Goal: Information Seeking & Learning: Check status

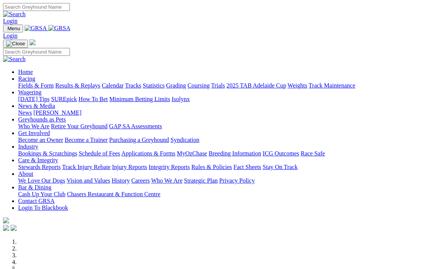
click at [35, 76] on link "Racing" at bounding box center [26, 79] width 17 height 6
click at [88, 82] on link "Results & Replays" at bounding box center [77, 85] width 45 height 6
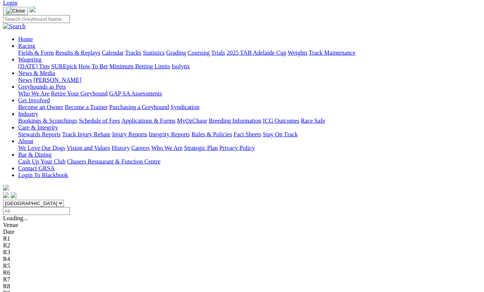
scroll to position [47, 0]
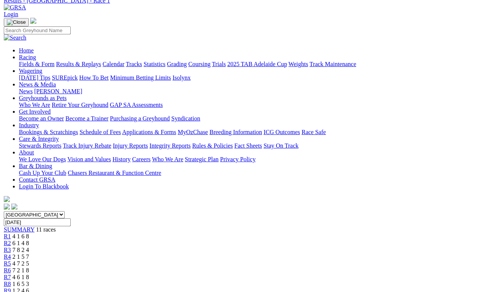
scroll to position [35, 0]
click at [28, 240] on span "6 1 4 8" at bounding box center [20, 243] width 17 height 6
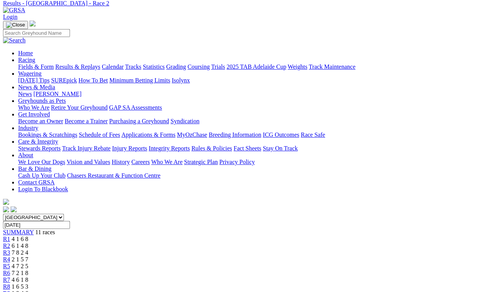
scroll to position [32, 0]
click at [28, 250] on span "7 8 2 4" at bounding box center [20, 253] width 17 height 6
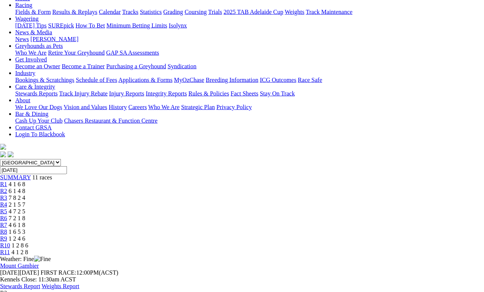
scroll to position [65, 3]
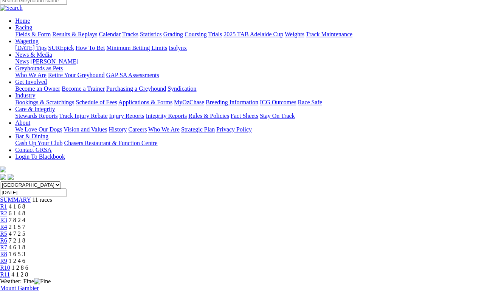
click at [7, 224] on link "R4" at bounding box center [3, 227] width 7 height 6
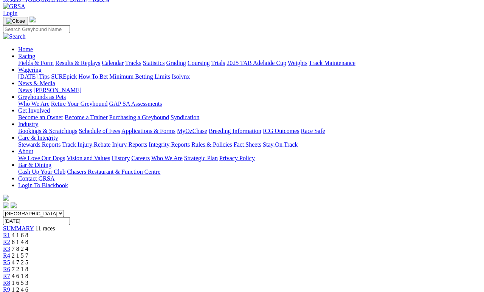
scroll to position [36, 0]
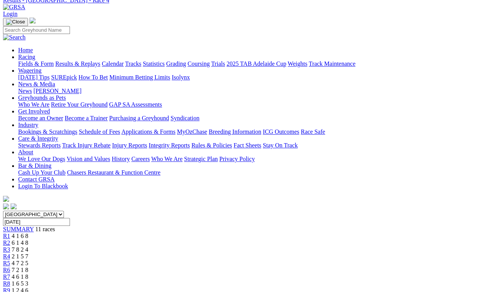
click at [28, 260] on span "4 7 2 5" at bounding box center [20, 263] width 17 height 6
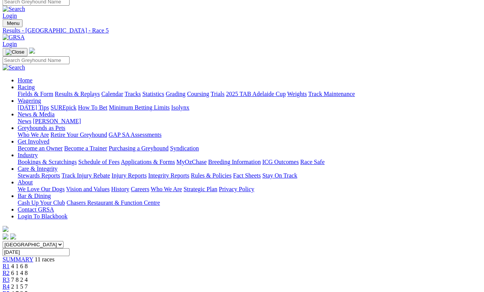
scroll to position [5, 1]
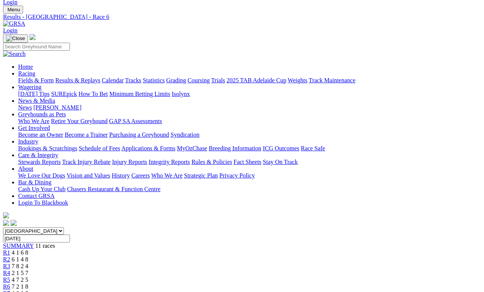
scroll to position [19, 0]
click at [28, 290] on span "4 6 1 8" at bounding box center [20, 293] width 17 height 6
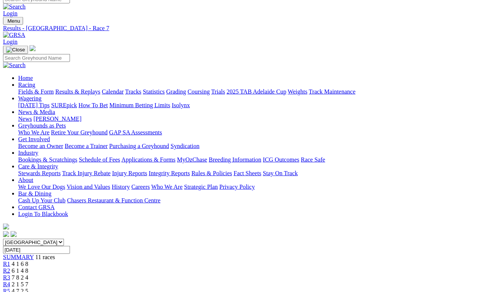
scroll to position [8, 0]
click at [24, 238] on div "South Australia New South Wales Northern Territory Queensland Tasmania Victoria…" at bounding box center [242, 286] width 478 height 97
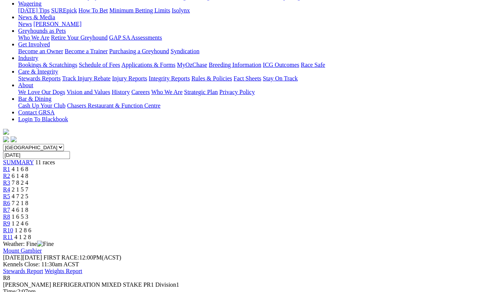
scroll to position [64, 0]
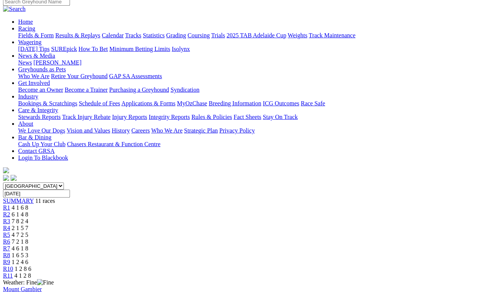
click at [28, 259] on span "1 2 4 6" at bounding box center [20, 262] width 17 height 6
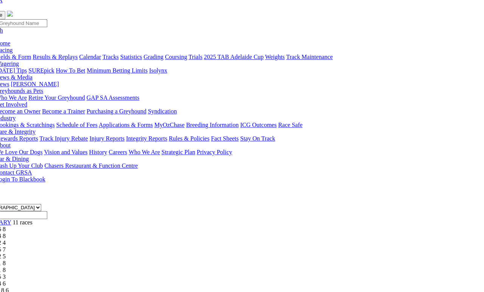
scroll to position [42, 23]
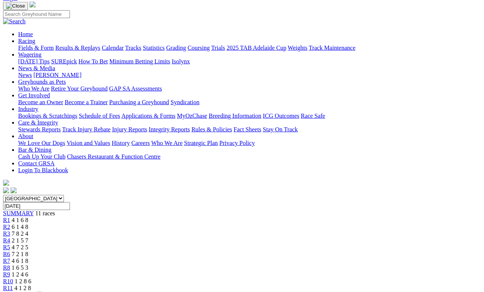
scroll to position [52, 0]
click at [31, 285] on span "4 1 2 8" at bounding box center [22, 288] width 17 height 6
